Goal: Transaction & Acquisition: Purchase product/service

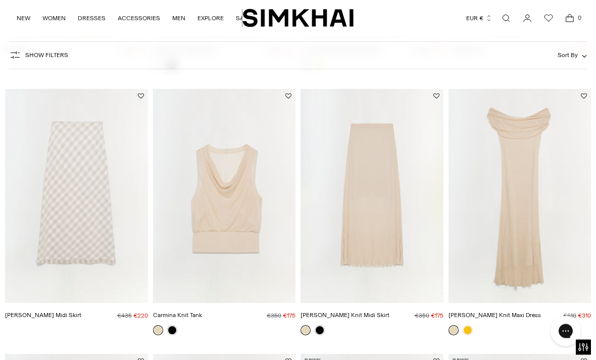
scroll to position [2689, 0]
click at [539, 220] on img "Laurelle Knit Maxi Dress" at bounding box center [519, 196] width 143 height 214
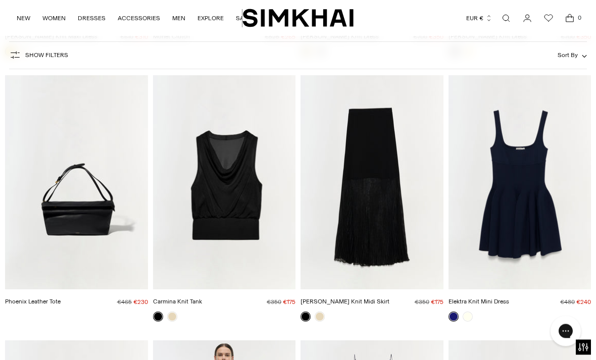
scroll to position [3233, 0]
click at [363, 212] on img "Gennie Knit Midi Skirt" at bounding box center [371, 182] width 143 height 214
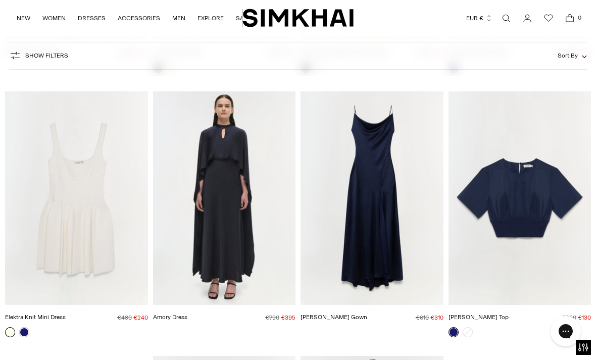
scroll to position [3481, 0]
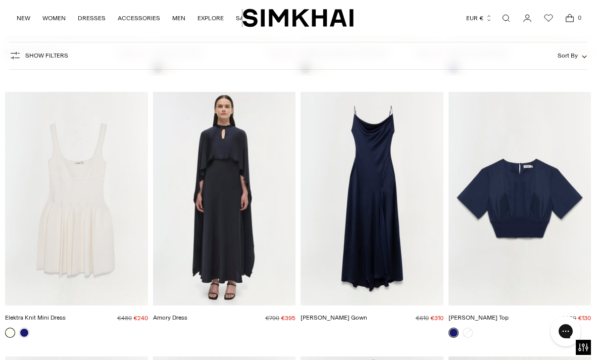
click at [204, 244] on img "Amory Dress" at bounding box center [224, 199] width 143 height 214
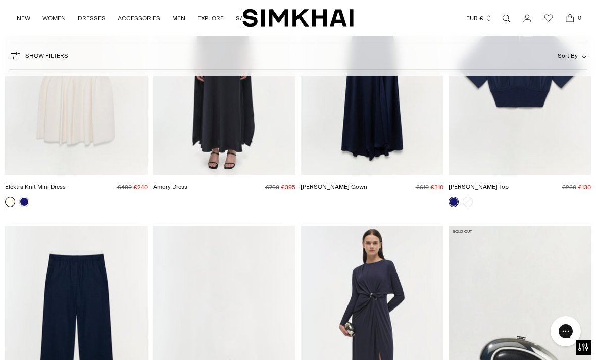
scroll to position [3813, 0]
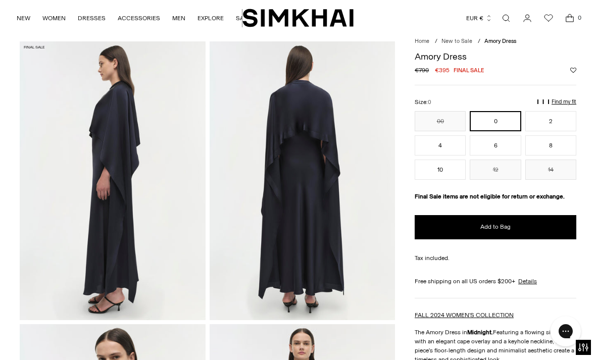
scroll to position [17, 0]
